Goal: Navigation & Orientation: Understand site structure

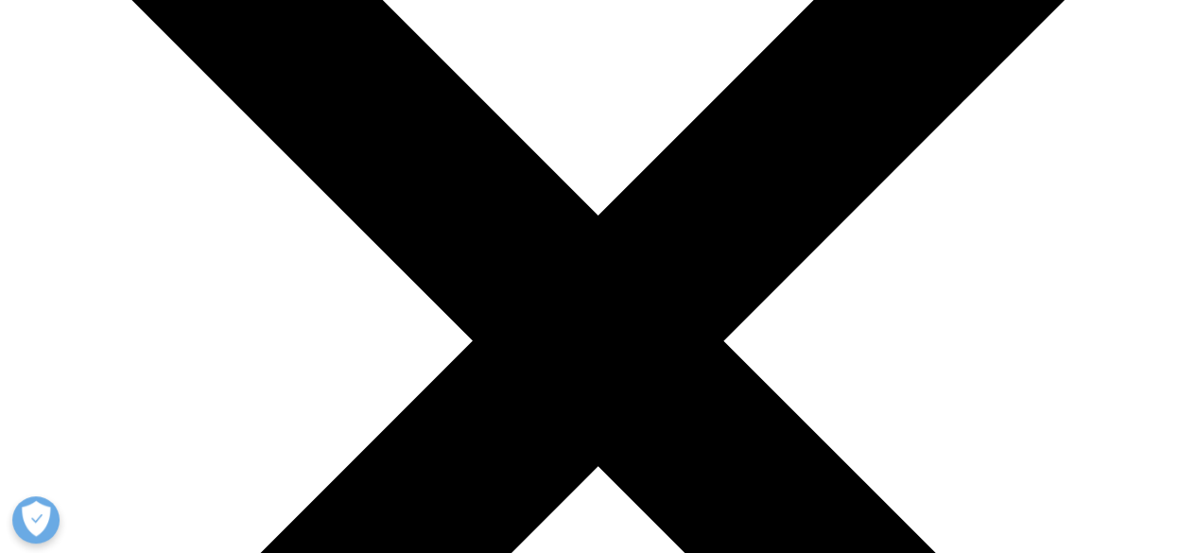
scroll to position [378, 0]
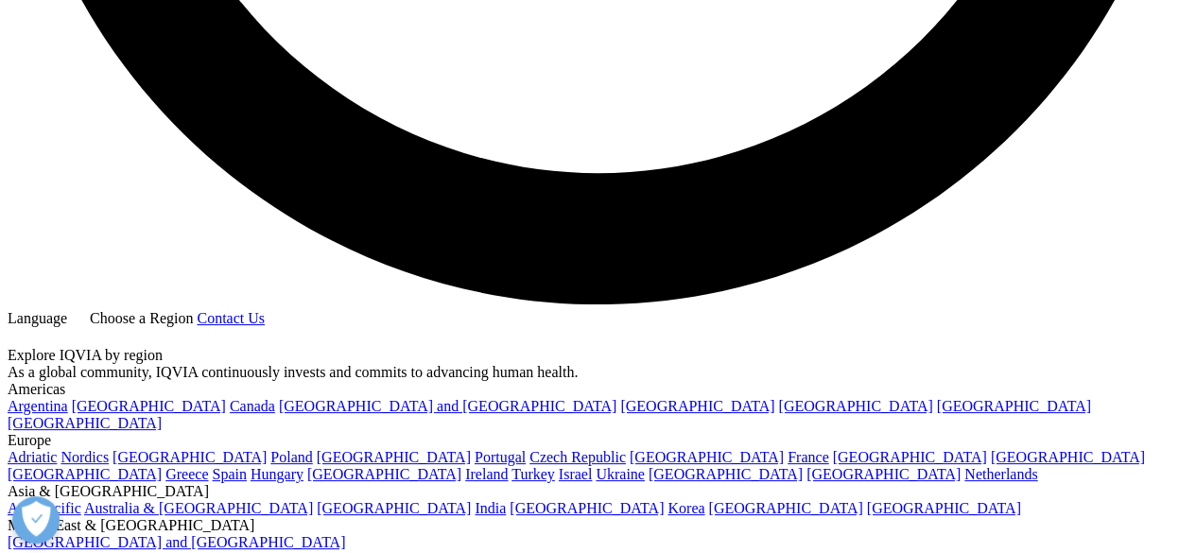
scroll to position [3360, 0]
